Goal: Check status: Check status

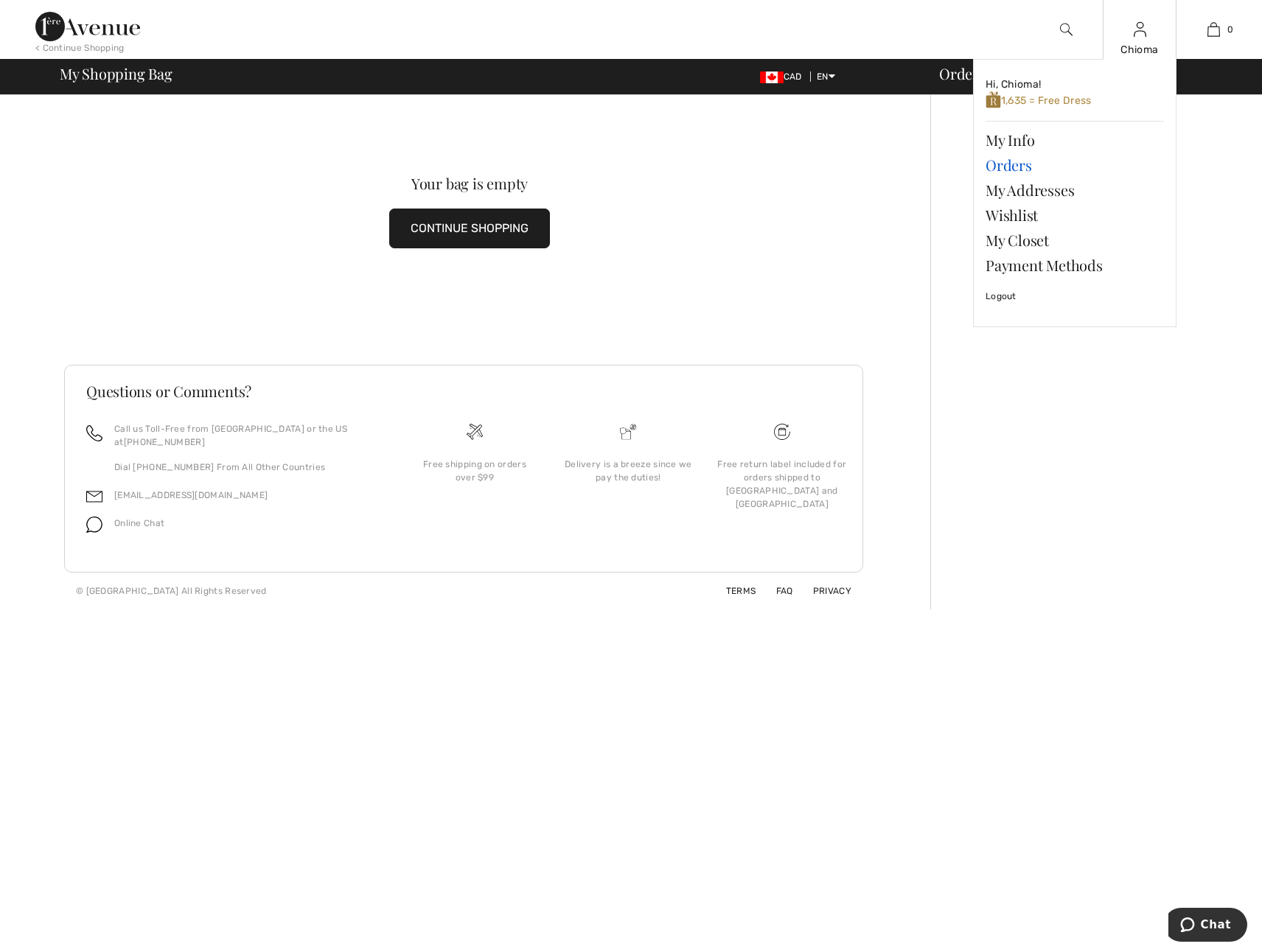
click at [1008, 161] on link "Orders" at bounding box center [1075, 165] width 179 height 25
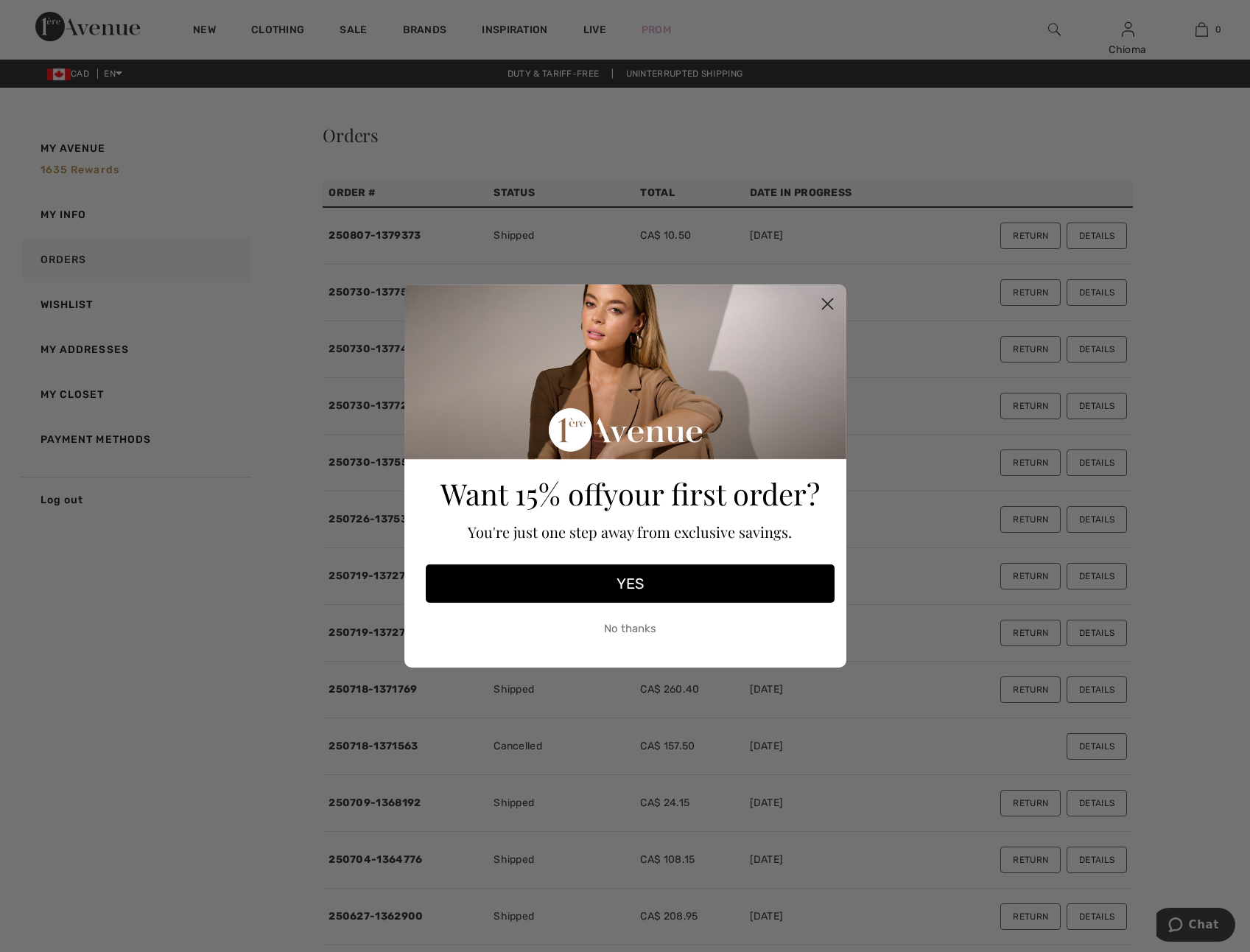
click at [828, 299] on circle "Close dialog" at bounding box center [827, 304] width 25 height 25
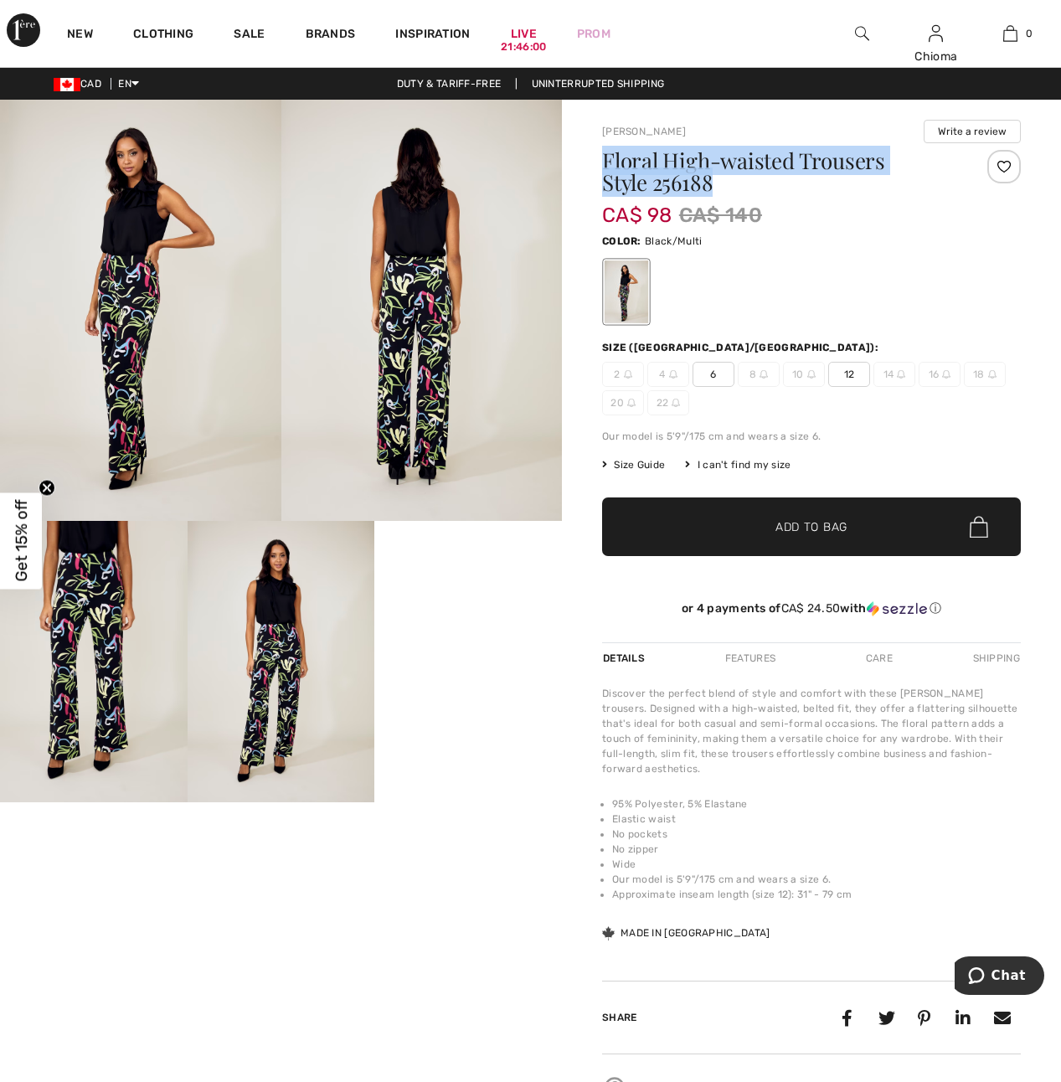
drag, startPoint x: 605, startPoint y: 157, endPoint x: 717, endPoint y: 185, distance: 115.6
click at [717, 185] on h1 "Floral High-waisted Trousers Style 256188" at bounding box center [776, 172] width 349 height 44
drag, startPoint x: 717, startPoint y: 185, endPoint x: 688, endPoint y: 186, distance: 29.3
